Goal: Learn about a topic

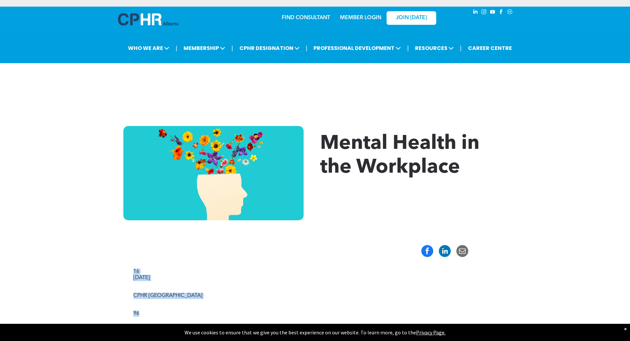
drag, startPoint x: 126, startPoint y: 271, endPoint x: 180, endPoint y: 301, distance: 61.8
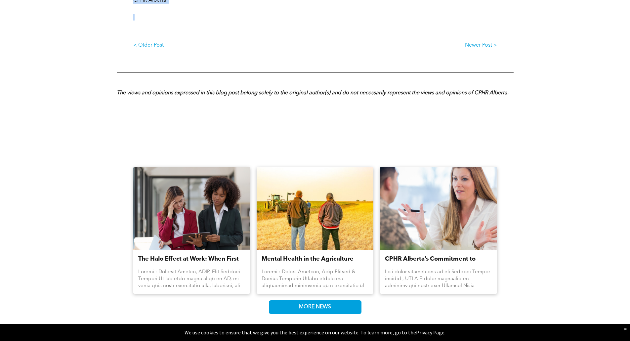
scroll to position [1105, 0]
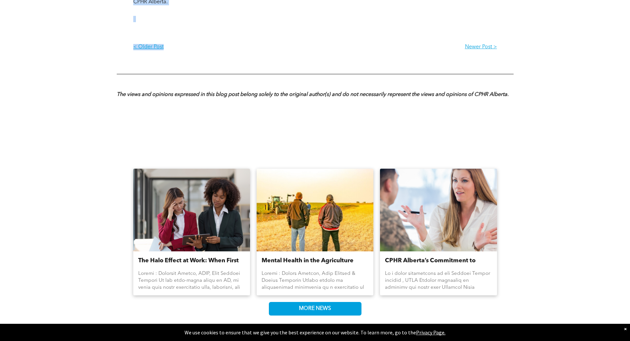
drag, startPoint x: 324, startPoint y: 144, endPoint x: 251, endPoint y: 49, distance: 119.5
copy div "Mental Health in the Workplace 16 Oct 2023 CPHR Alberta 96 Test LinkedIn Twitte…"
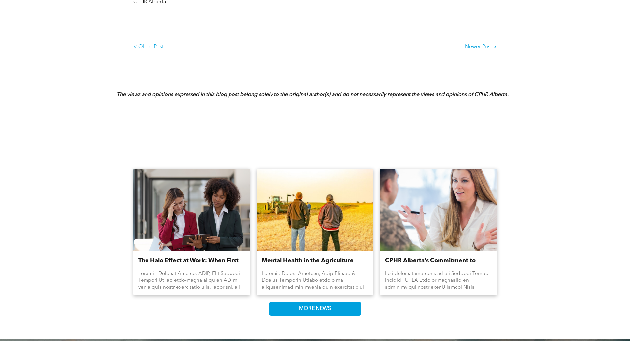
scroll to position [1105, 0]
